Goal: Learn about a topic: Understand process/instructions

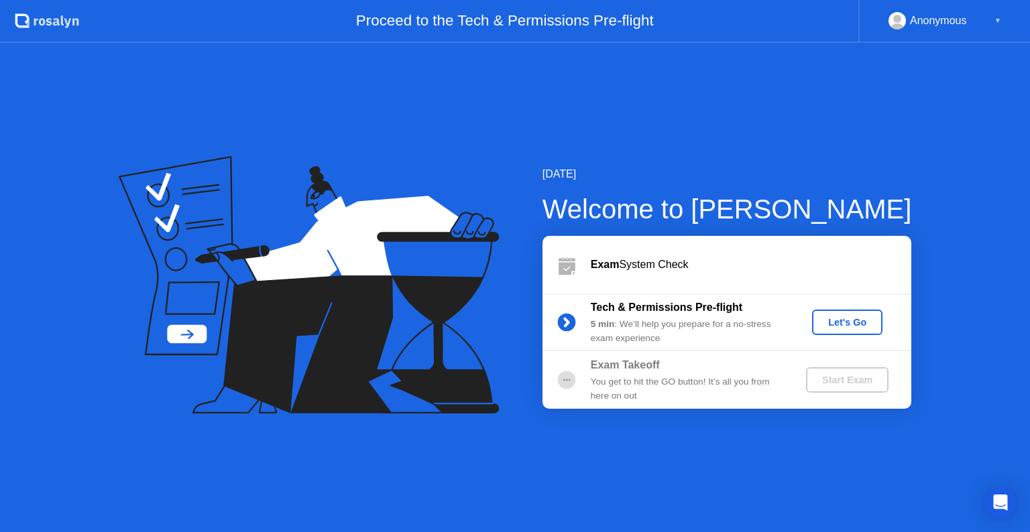
click at [836, 326] on div "Let's Go" at bounding box center [847, 322] width 60 height 11
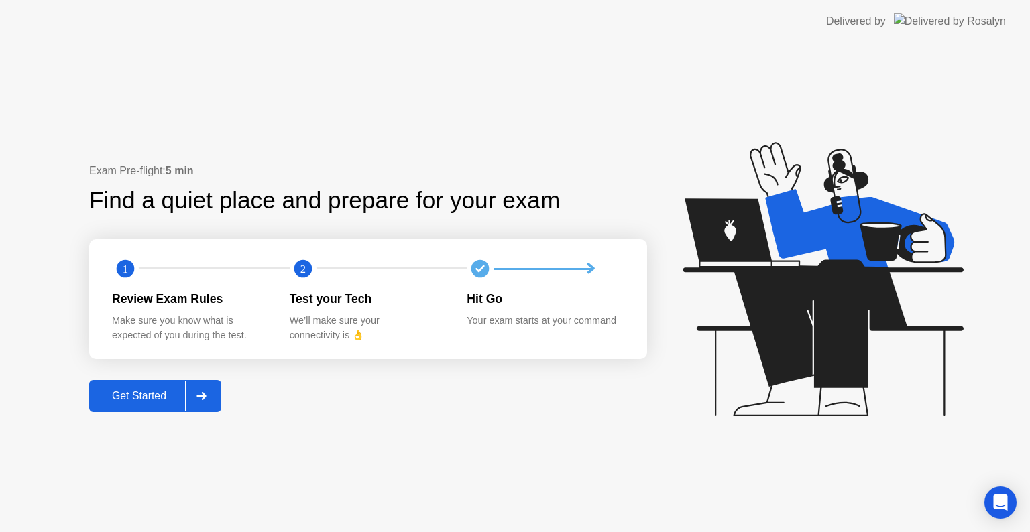
click at [140, 385] on button "Get Started" at bounding box center [155, 396] width 132 height 32
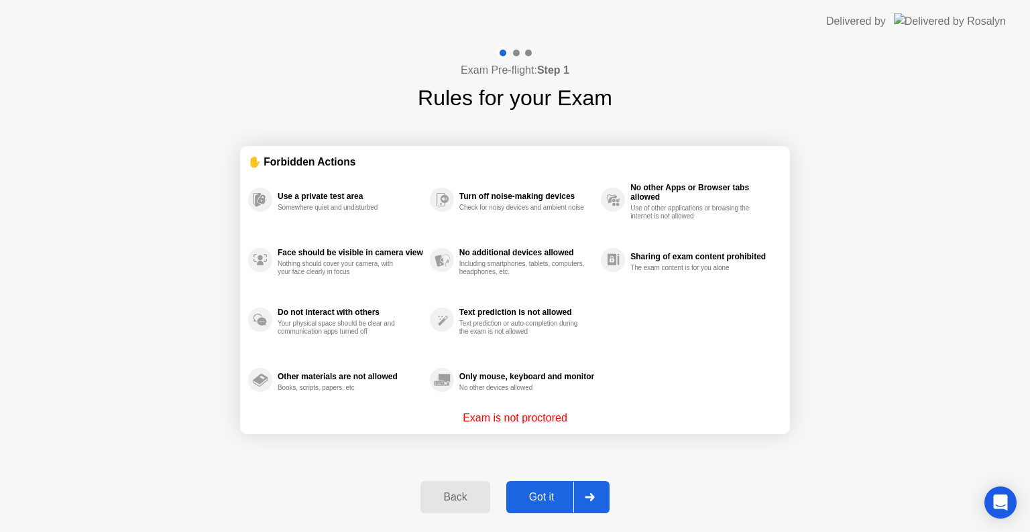
click at [552, 492] on div "Got it" at bounding box center [541, 497] width 63 height 12
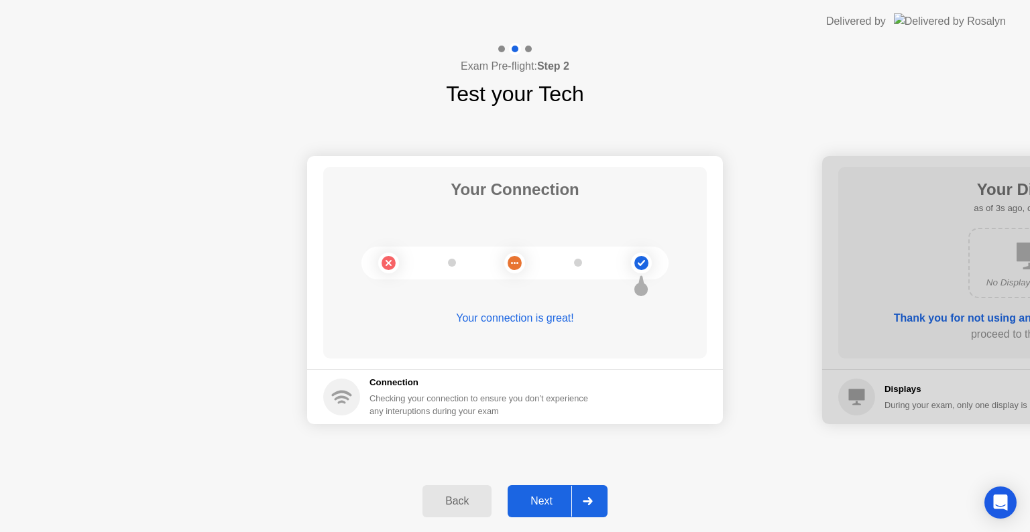
click at [547, 498] on div "Next" at bounding box center [541, 501] width 60 height 12
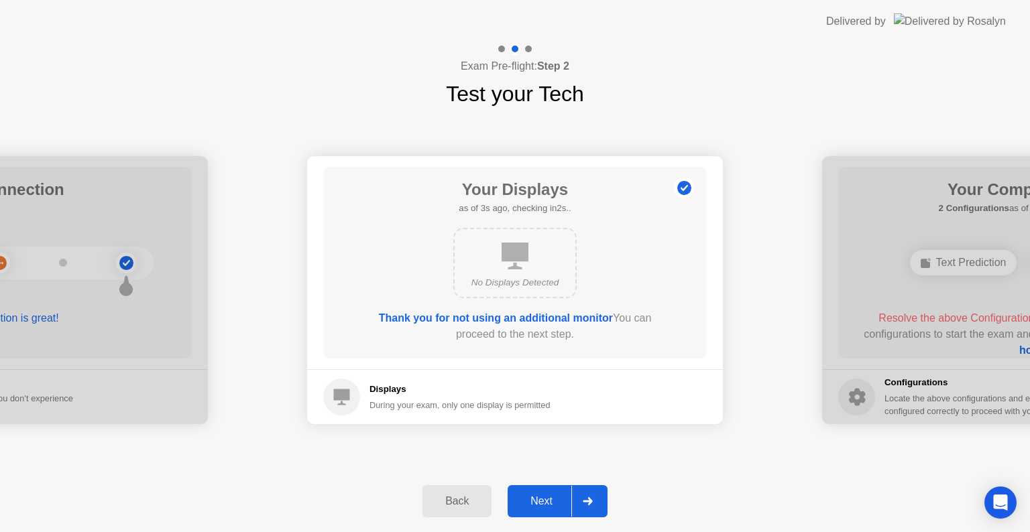
click at [540, 491] on button "Next" at bounding box center [557, 501] width 100 height 32
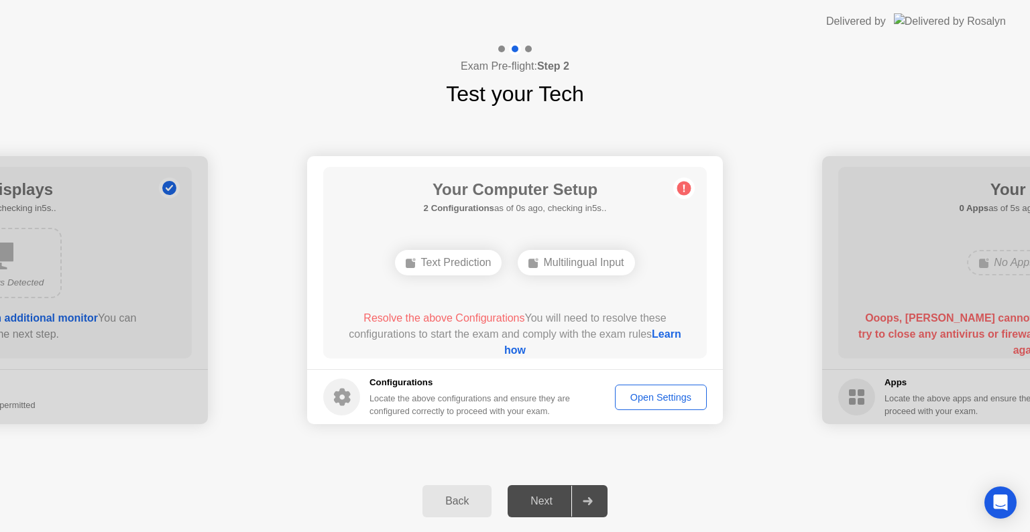
click at [655, 395] on div "Open Settings" at bounding box center [660, 397] width 82 height 11
click at [586, 261] on div "Multilingual Input" at bounding box center [575, 262] width 117 height 25
click at [454, 265] on div "Text Prediction" at bounding box center [448, 262] width 107 height 25
click at [504, 349] on link "Learn how" at bounding box center [592, 341] width 177 height 27
click at [684, 190] on circle at bounding box center [684, 189] width 14 height 14
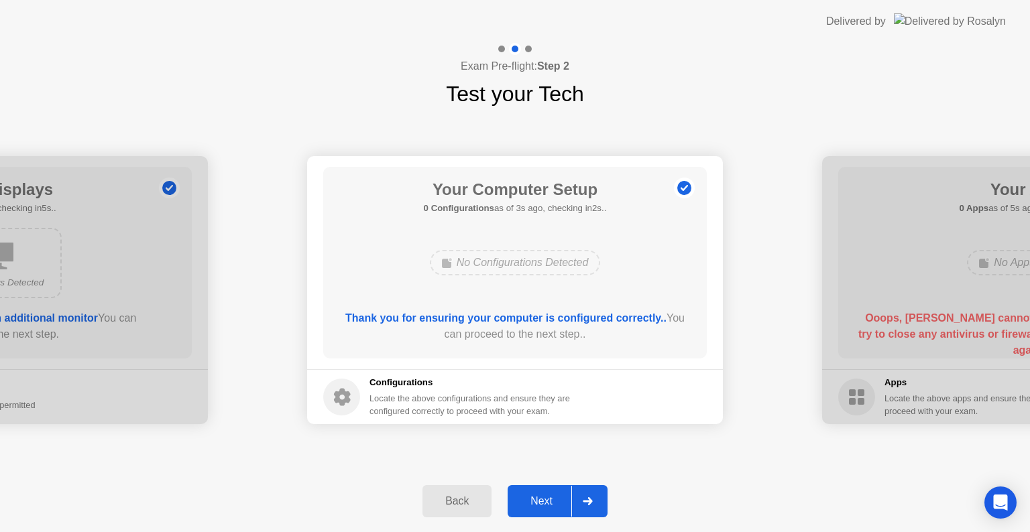
click at [539, 505] on div "Next" at bounding box center [541, 501] width 60 height 12
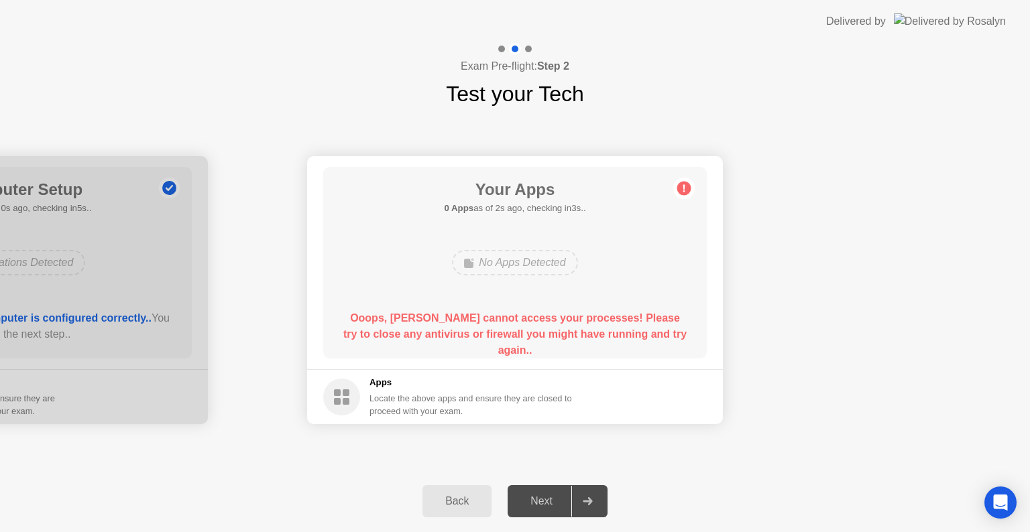
click at [434, 387] on h5 "Apps" at bounding box center [470, 382] width 203 height 13
click at [360, 399] on div "Apps Locate the above apps and ensure they are closed to proceed with your exam." at bounding box center [447, 397] width 249 height 42
click at [447, 376] on h5 "Apps" at bounding box center [470, 382] width 203 height 13
click at [684, 190] on circle at bounding box center [684, 189] width 14 height 14
